Goal: Task Accomplishment & Management: Use online tool/utility

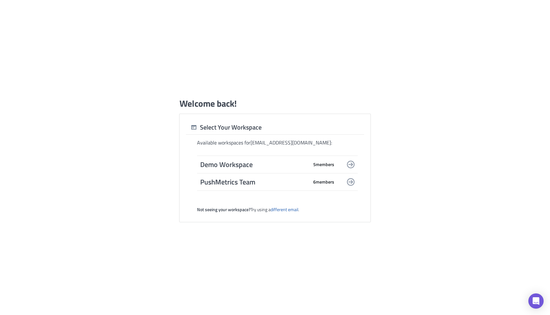
click at [276, 168] on span "Demo Workspace" at bounding box center [254, 164] width 108 height 9
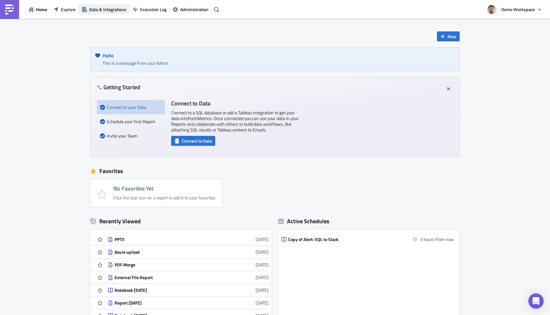
click at [102, 4] on button "Data & Integrations" at bounding box center [104, 9] width 51 height 10
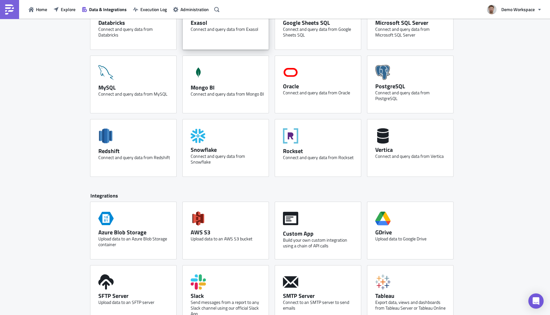
scroll to position [202, 0]
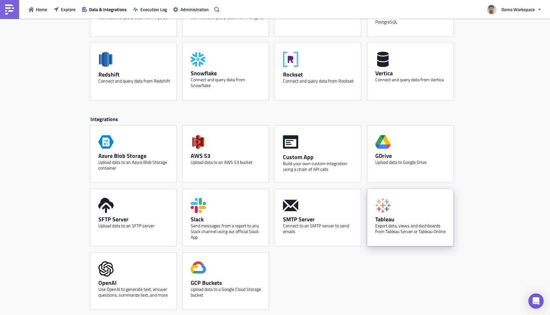
click at [401, 217] on div "Tableau" at bounding box center [411, 219] width 73 height 7
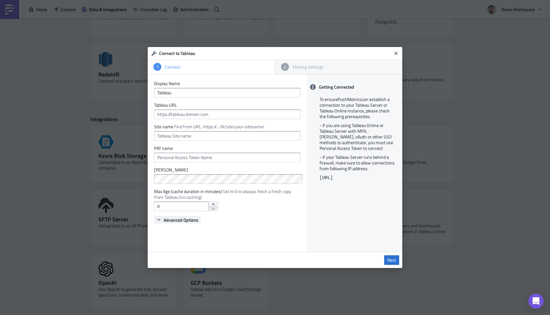
click at [193, 219] on span "Advanced Options" at bounding box center [180, 220] width 35 height 7
click at [396, 53] on icon "Close" at bounding box center [395, 53] width 3 height 3
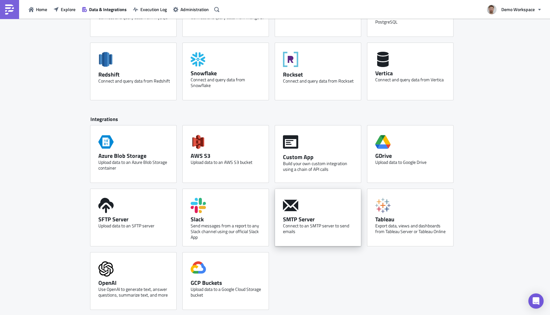
click at [320, 226] on div "Connect to an SMTP server to send emails" at bounding box center [319, 228] width 73 height 11
